Goal: Transaction & Acquisition: Purchase product/service

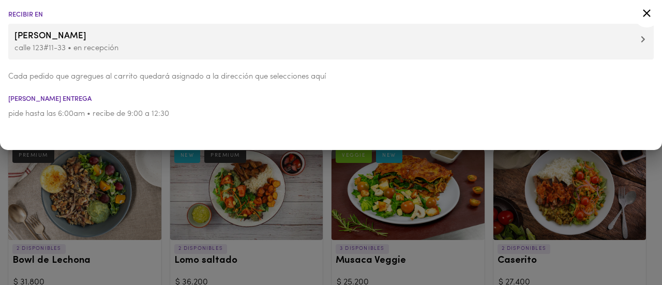
click at [644, 15] on icon at bounding box center [647, 13] width 8 height 8
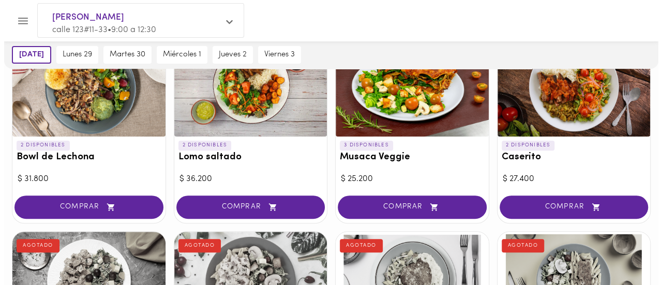
scroll to position [83, 0]
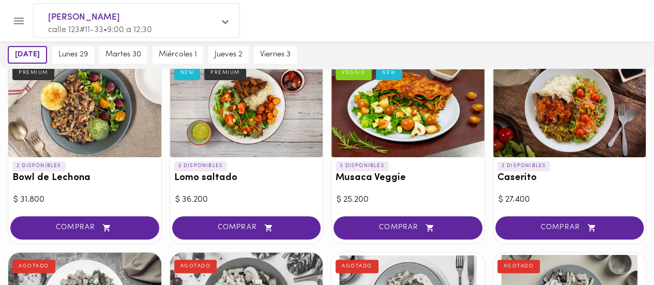
click at [586, 119] on div at bounding box center [569, 108] width 153 height 98
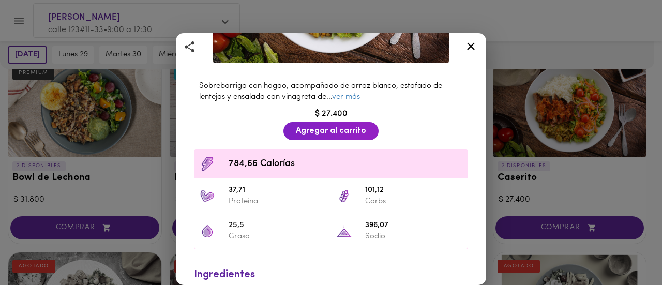
scroll to position [179, 0]
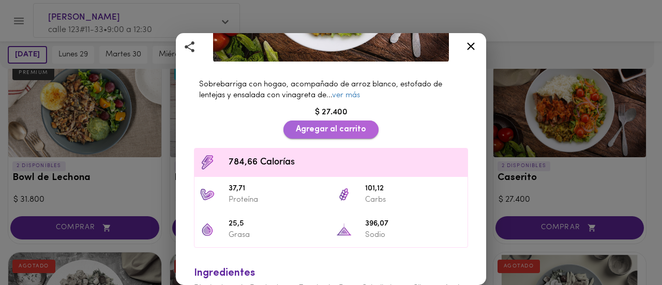
click at [328, 131] on button "Agregar al carrito" at bounding box center [330, 129] width 95 height 18
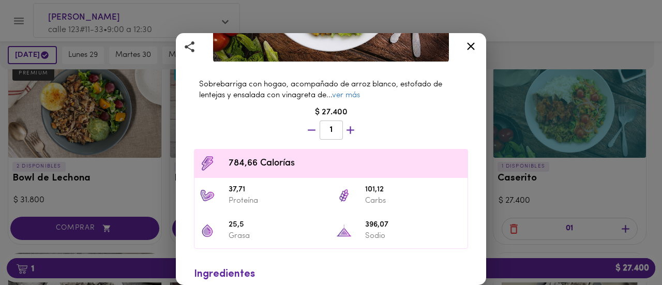
scroll to position [83, 0]
click at [348, 129] on icon "button" at bounding box center [350, 130] width 13 height 13
click at [348, 129] on div "2" at bounding box center [331, 129] width 54 height 19
click at [468, 48] on icon at bounding box center [471, 46] width 8 height 8
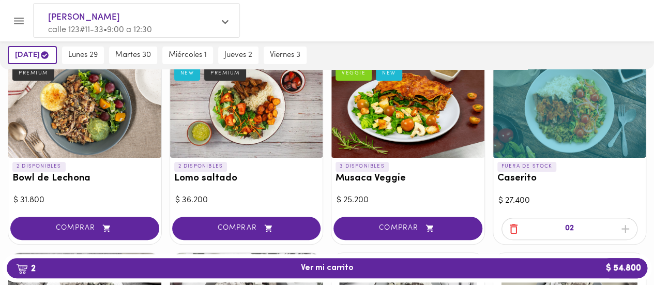
click at [264, 108] on div at bounding box center [246, 108] width 153 height 98
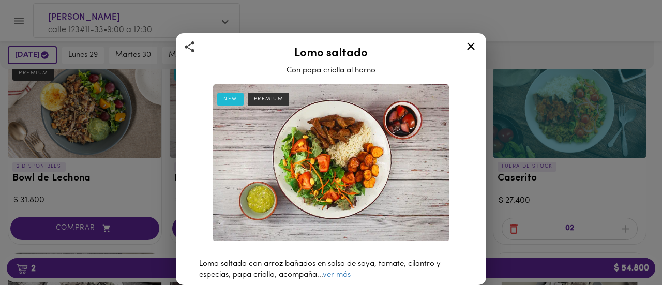
scroll to position [220, 0]
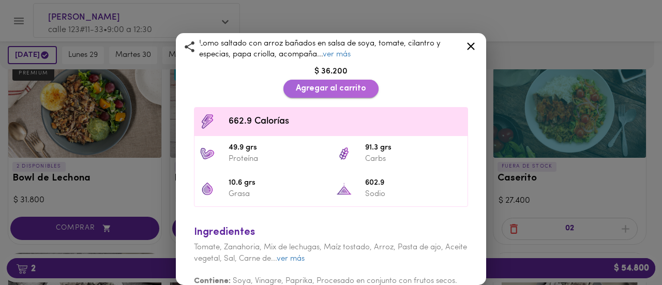
click at [332, 84] on span "Agregar al carrito" at bounding box center [331, 89] width 70 height 10
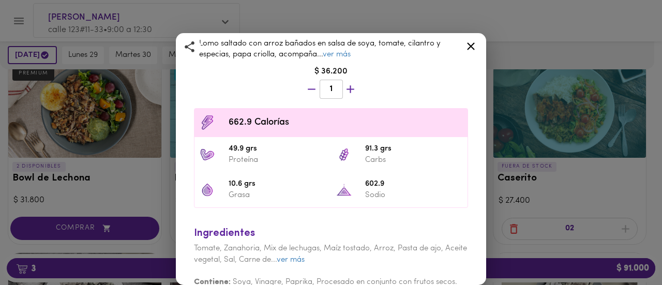
scroll to position [231, 0]
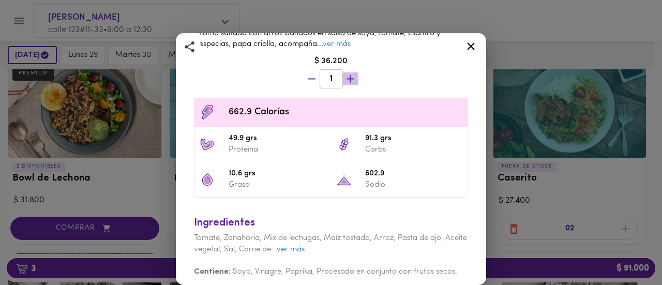
click at [347, 72] on icon "button" at bounding box center [350, 78] width 13 height 13
click at [347, 71] on div "2" at bounding box center [331, 78] width 54 height 19
click at [471, 50] on icon at bounding box center [470, 46] width 13 height 13
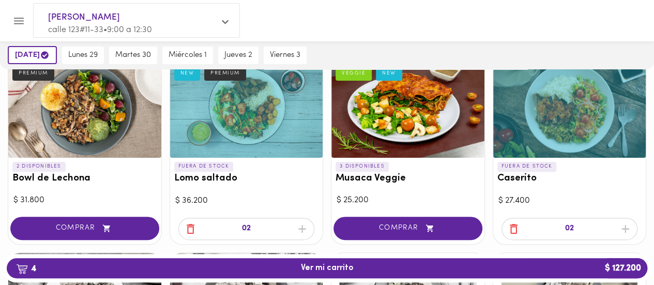
click at [396, 113] on div at bounding box center [407, 108] width 153 height 98
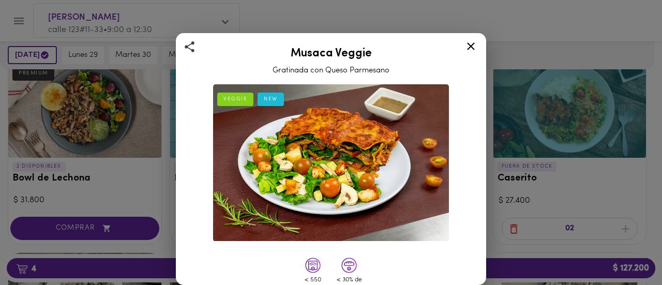
scroll to position [220, 0]
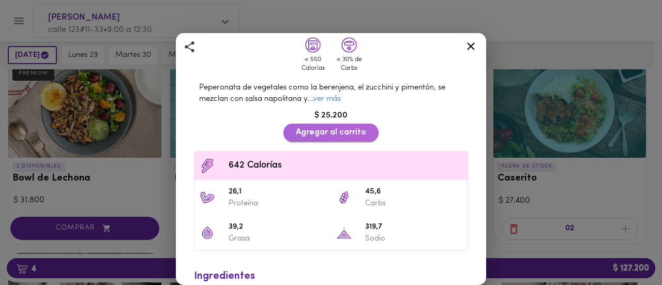
click at [358, 128] on span "Agregar al carrito" at bounding box center [331, 133] width 70 height 10
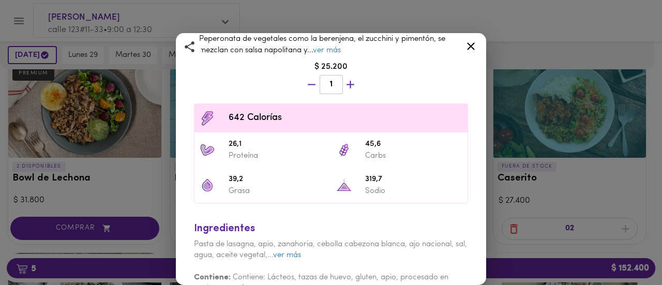
scroll to position [286, 0]
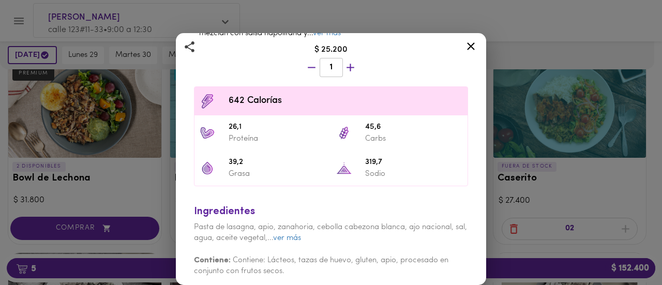
click at [467, 53] on div at bounding box center [470, 48] width 25 height 25
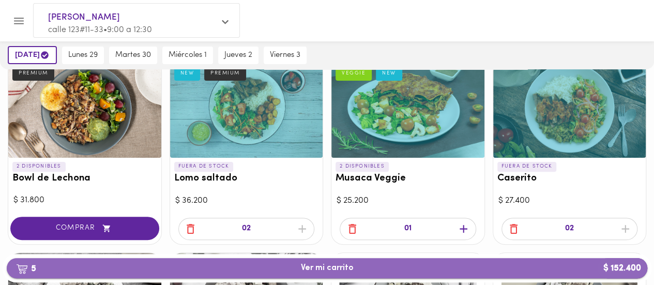
click at [367, 269] on span "5 Ver mi carrito $ 152.400" at bounding box center [327, 268] width 624 height 10
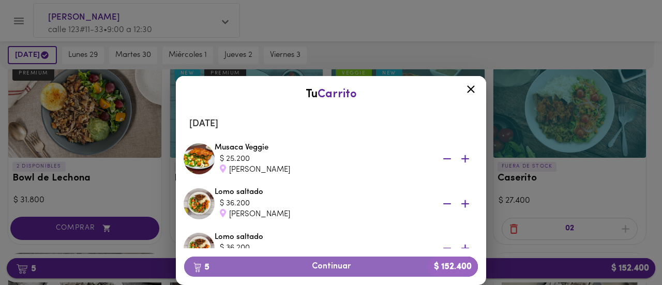
click at [367, 269] on span "5 Continuar $ 152.400" at bounding box center [330, 267] width 277 height 10
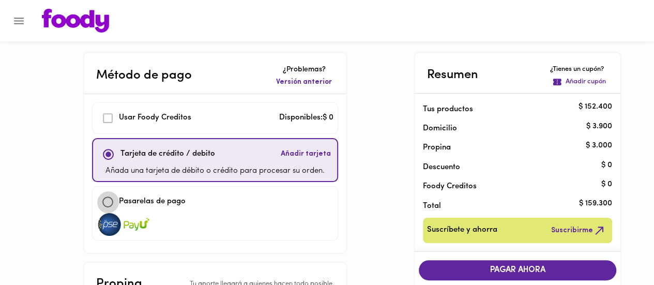
click at [109, 202] on input "checkbox" at bounding box center [108, 202] width 22 height 22
checkbox input "true"
checkbox input "false"
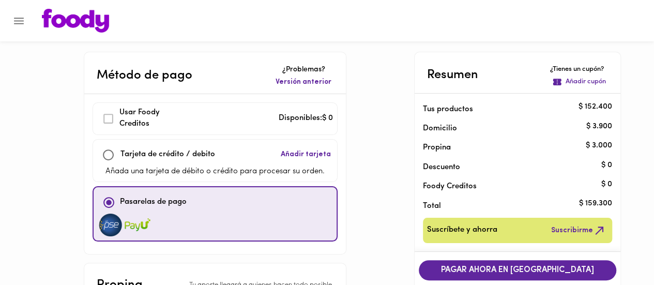
click at [501, 267] on span "PAGAR AHORA EN [GEOGRAPHIC_DATA]" at bounding box center [517, 270] width 177 height 10
